Goal: Find specific page/section: Find specific page/section

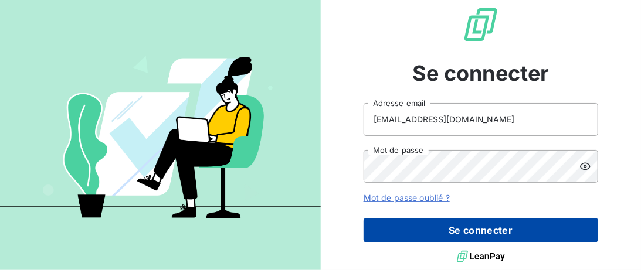
click at [487, 231] on button "Se connecter" at bounding box center [481, 230] width 235 height 25
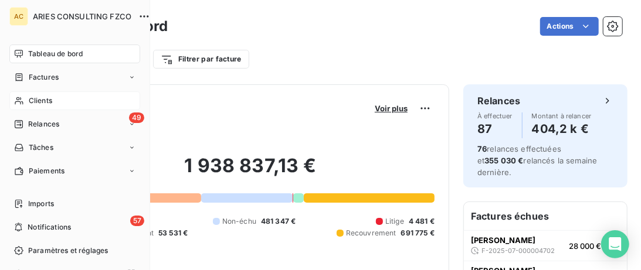
click at [33, 100] on span "Clients" at bounding box center [40, 101] width 23 height 11
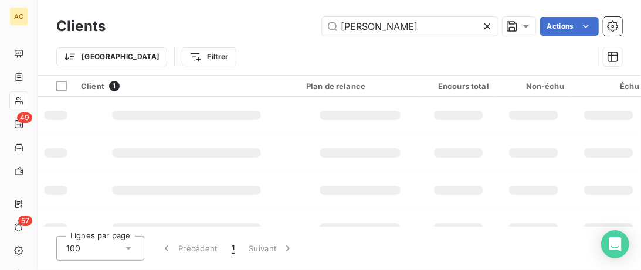
type input "[PERSON_NAME]"
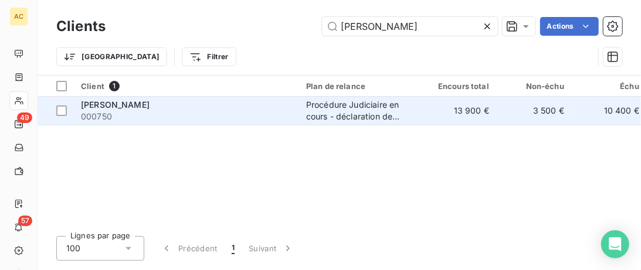
click at [300, 109] on td "Procédure Judiciaire en cours - déclaration de créance" at bounding box center [360, 111] width 122 height 28
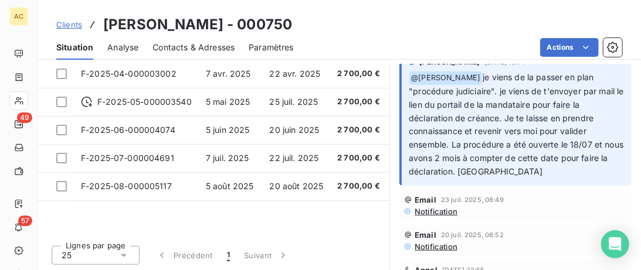
scroll to position [85, 0]
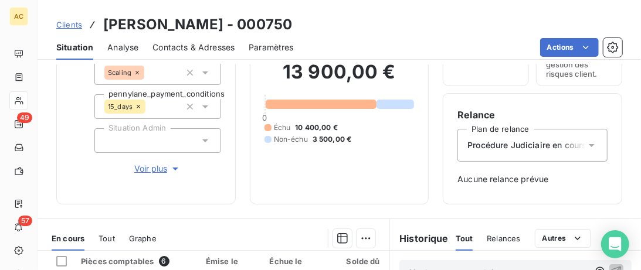
click at [102, 232] on div "Tout" at bounding box center [107, 238] width 16 height 25
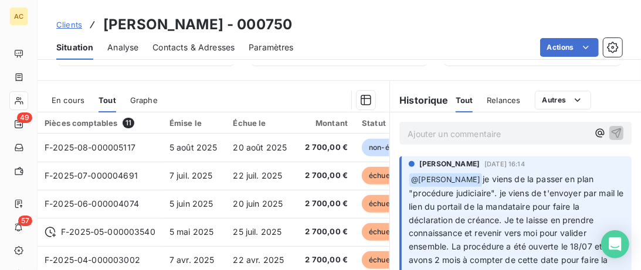
scroll to position [205, 0]
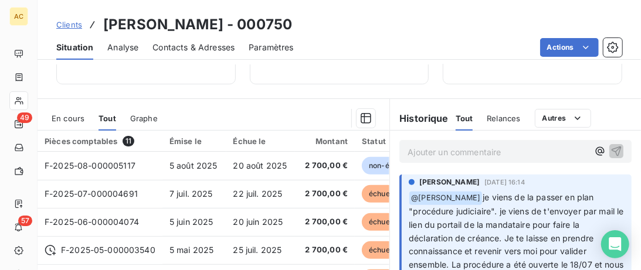
click at [454, 158] on p "Ajouter un commentaire ﻿" at bounding box center [498, 152] width 181 height 15
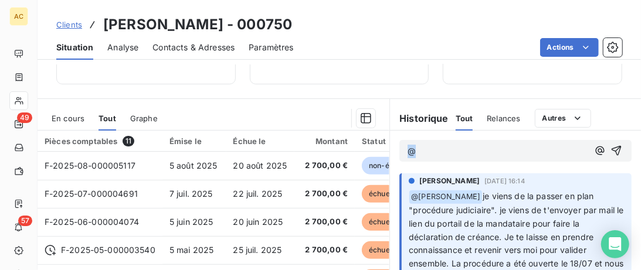
drag, startPoint x: 427, startPoint y: 149, endPoint x: 394, endPoint y: 149, distance: 33.4
click at [394, 149] on div "@" at bounding box center [515, 151] width 251 height 40
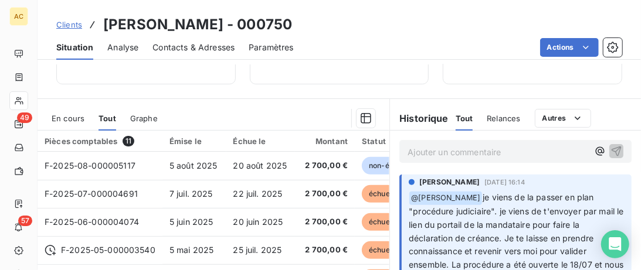
click at [72, 26] on span "Clients" at bounding box center [69, 24] width 26 height 9
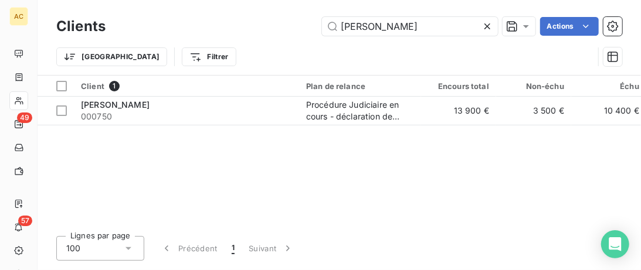
drag, startPoint x: 434, startPoint y: 26, endPoint x: 136, endPoint y: 35, distance: 297.6
click at [322, 35] on input "[PERSON_NAME]" at bounding box center [410, 26] width 176 height 19
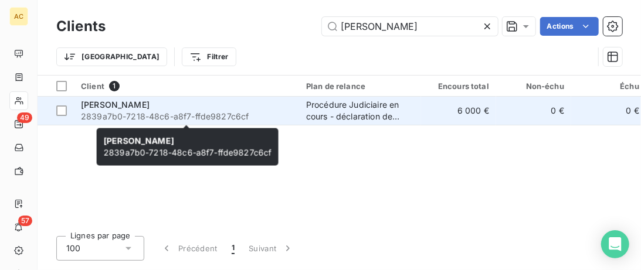
type input "[PERSON_NAME]"
click at [263, 106] on div "[PERSON_NAME]" at bounding box center [186, 105] width 211 height 12
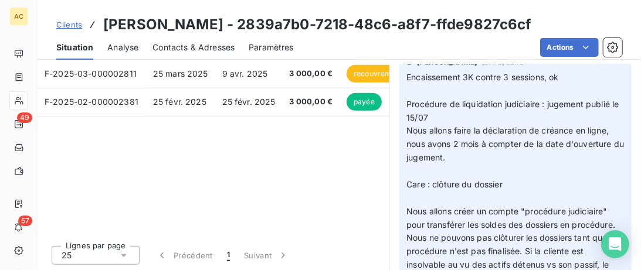
scroll to position [205, 0]
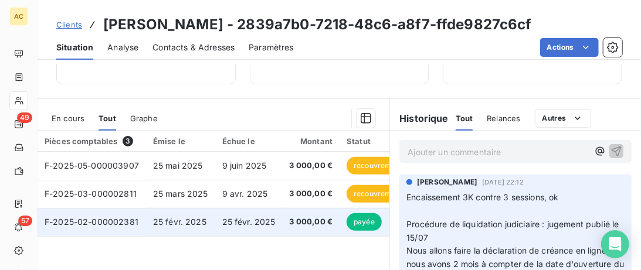
click at [198, 215] on td "25 févr. 2025" at bounding box center [180, 222] width 69 height 28
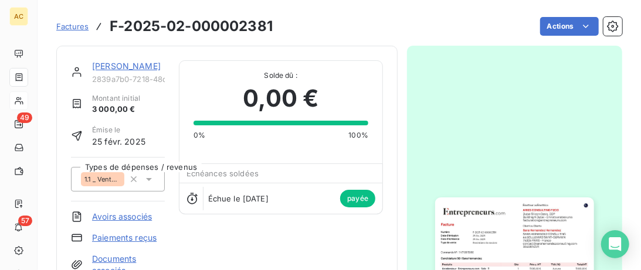
click at [150, 69] on link "[PERSON_NAME]" at bounding box center [126, 66] width 69 height 10
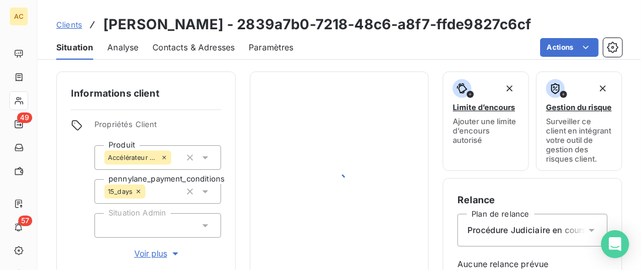
scroll to position [205, 0]
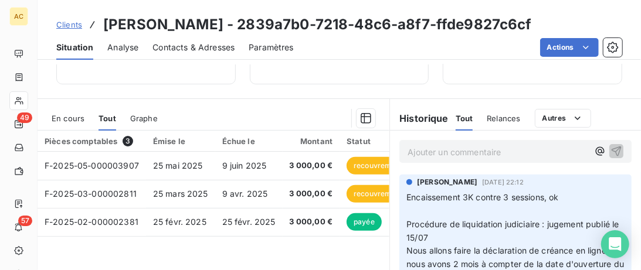
click at [65, 22] on span "Clients" at bounding box center [69, 24] width 26 height 9
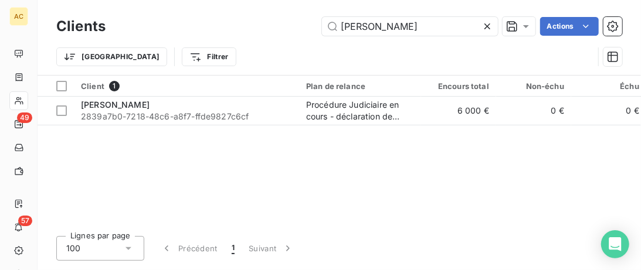
drag, startPoint x: 439, startPoint y: 22, endPoint x: 251, endPoint y: 25, distance: 188.4
click at [322, 26] on input "[PERSON_NAME]" at bounding box center [410, 26] width 176 height 19
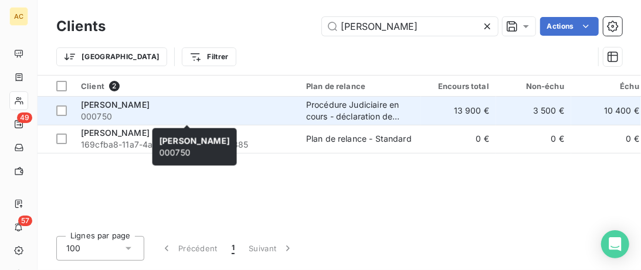
type input "[PERSON_NAME]"
click at [195, 112] on span "000750" at bounding box center [186, 117] width 211 height 12
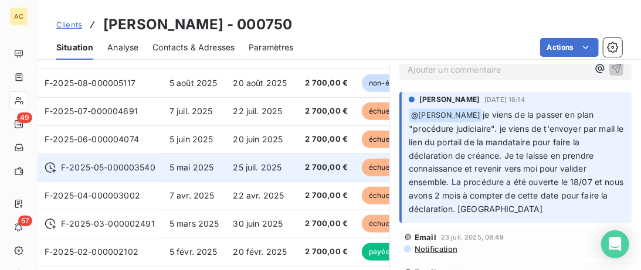
scroll to position [266, 0]
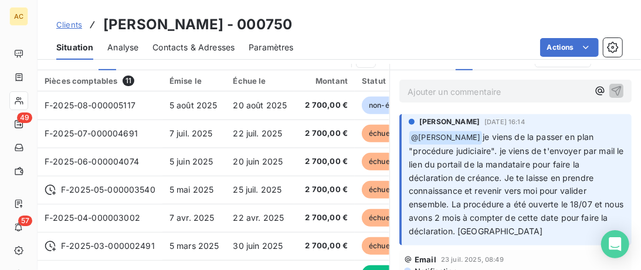
drag, startPoint x: 270, startPoint y: 25, endPoint x: 103, endPoint y: 26, distance: 167.2
click at [103, 26] on div "Clients [PERSON_NAME] - 000750" at bounding box center [340, 24] width 604 height 21
copy h3 "[PERSON_NAME] - 000750"
click at [63, 23] on span "Clients" at bounding box center [69, 24] width 26 height 9
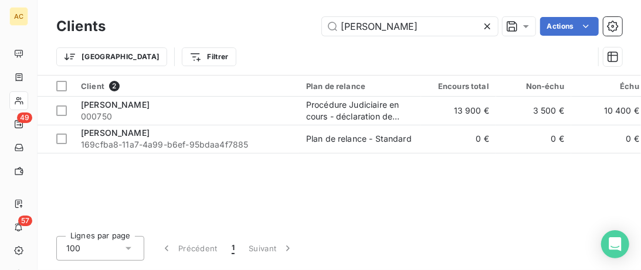
drag, startPoint x: 374, startPoint y: 25, endPoint x: 178, endPoint y: 20, distance: 196.0
click at [322, 21] on input "[PERSON_NAME]" at bounding box center [410, 26] width 176 height 19
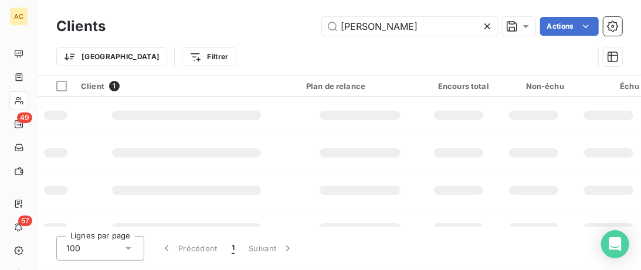
type input "[PERSON_NAME]"
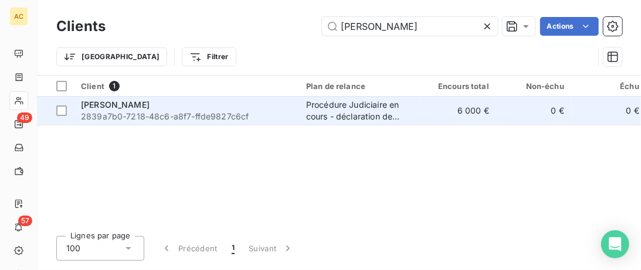
click at [159, 114] on span "2839a7b0-7218-48c6-a8f7-ffde9827c6cf" at bounding box center [186, 117] width 211 height 12
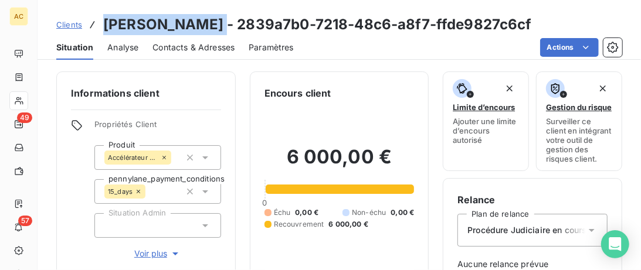
drag, startPoint x: 211, startPoint y: 25, endPoint x: 102, endPoint y: 22, distance: 108.6
click at [102, 22] on div "Clients [PERSON_NAME] - 2839a7b0-7218-48c6-a8f7-ffde9827c6cf" at bounding box center [294, 24] width 476 height 21
copy h3 "[PERSON_NAME]"
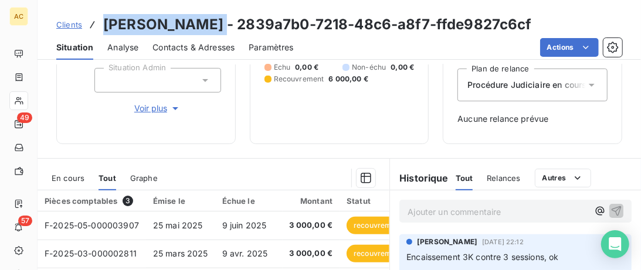
scroll to position [180, 0]
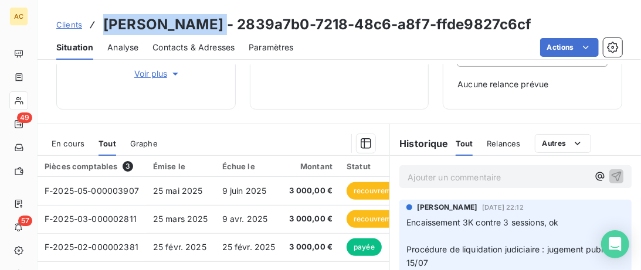
click at [67, 23] on span "Clients" at bounding box center [69, 24] width 26 height 9
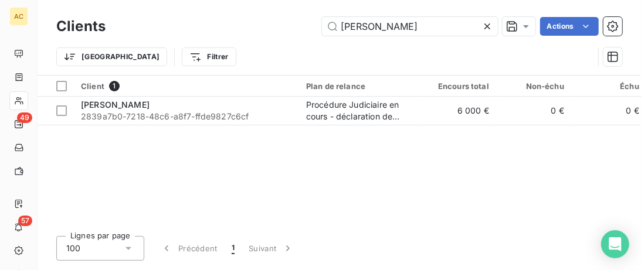
drag, startPoint x: 435, startPoint y: 31, endPoint x: 207, endPoint y: 19, distance: 228.0
click at [322, 25] on input "[PERSON_NAME]" at bounding box center [410, 26] width 176 height 19
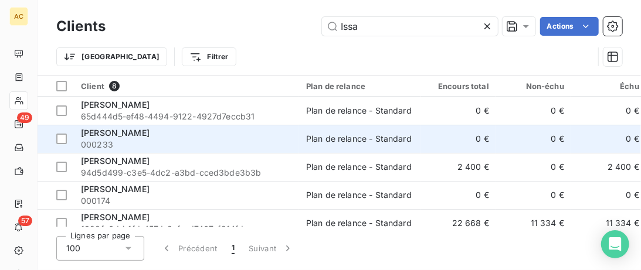
type input "Issa"
click at [194, 152] on td "[PERSON_NAME] 000233" at bounding box center [186, 139] width 225 height 28
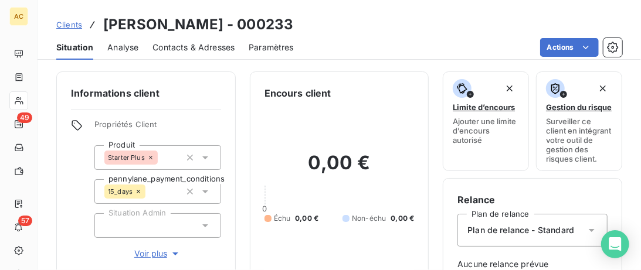
click at [65, 23] on span "Clients" at bounding box center [69, 24] width 26 height 9
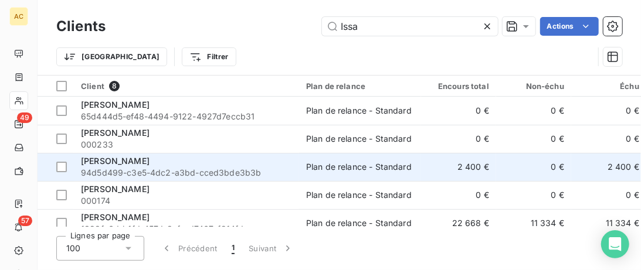
click at [239, 164] on div "[PERSON_NAME]" at bounding box center [186, 161] width 211 height 12
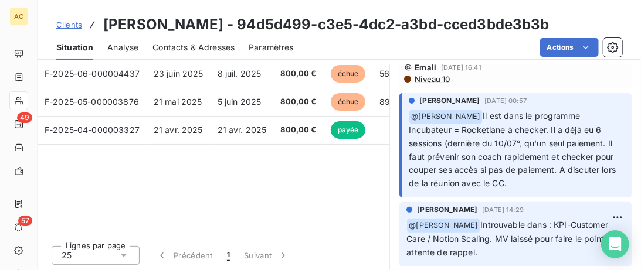
scroll to position [120, 0]
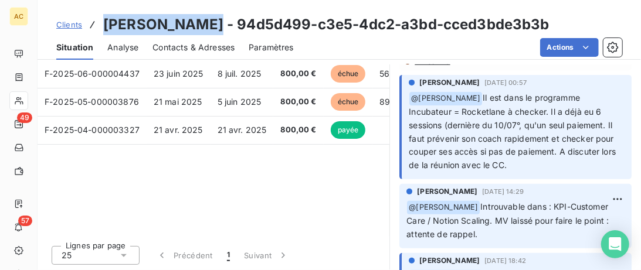
drag, startPoint x: 199, startPoint y: 29, endPoint x: 93, endPoint y: 26, distance: 105.7
click at [93, 26] on div "Clients [PERSON_NAME] - 94d5d499-c3e5-4dc2-a3bd-cced3bde3b3b" at bounding box center [302, 24] width 493 height 21
copy div "[PERSON_NAME]"
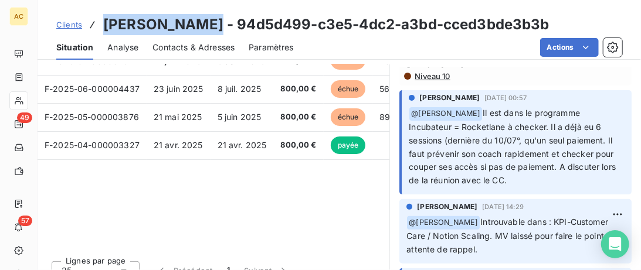
scroll to position [300, 0]
